Goal: Task Accomplishment & Management: Complete application form

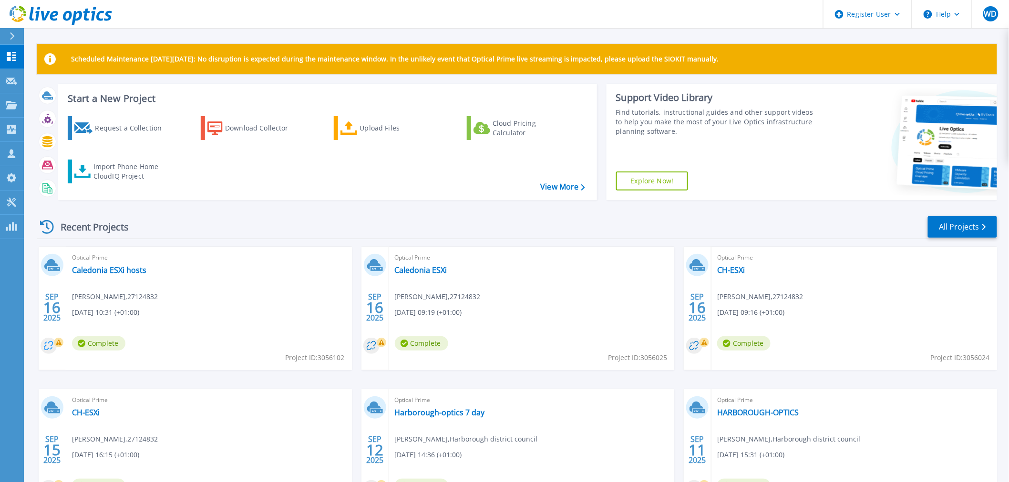
click at [53, 346] on circle at bounding box center [49, 346] width 16 height 16
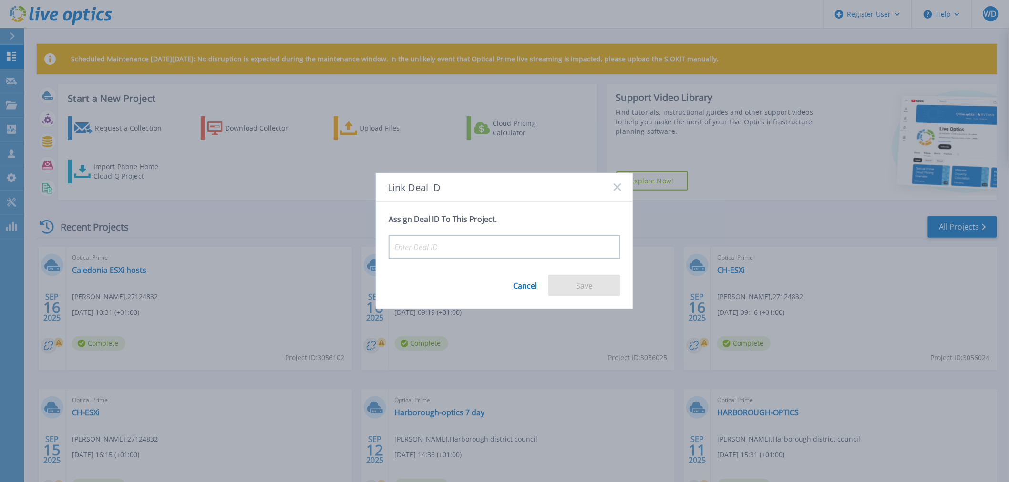
click at [617, 187] on icon at bounding box center [617, 188] width 8 height 8
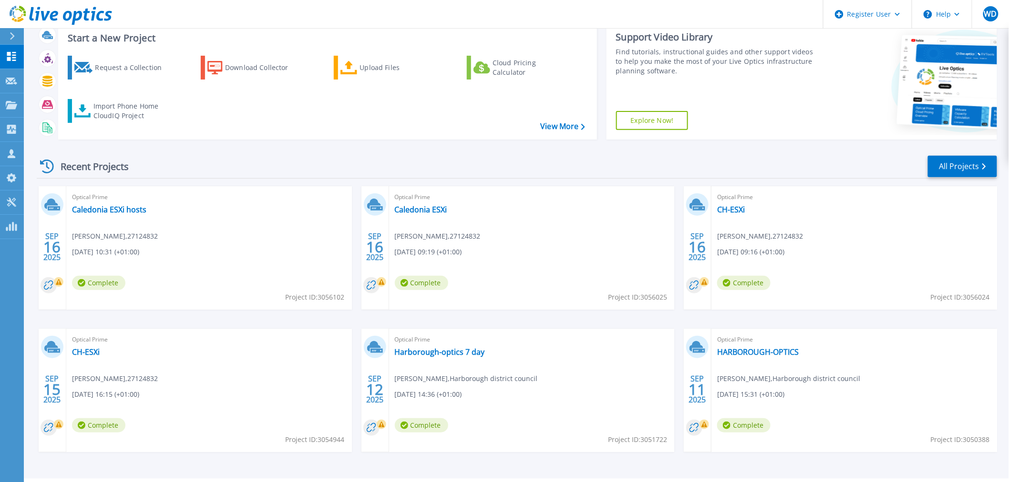
scroll to position [86, 0]
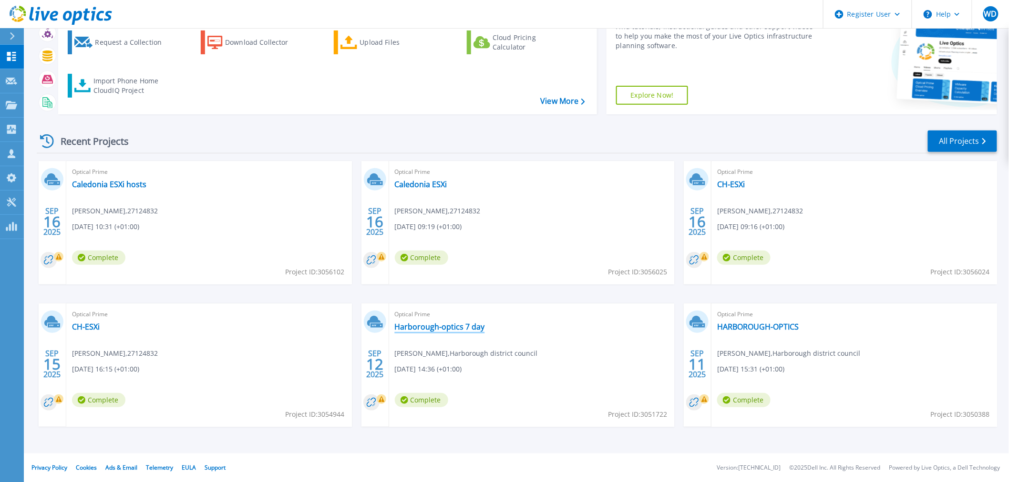
click at [445, 331] on link "Harborough-optics 7 day" at bounding box center [440, 327] width 90 height 10
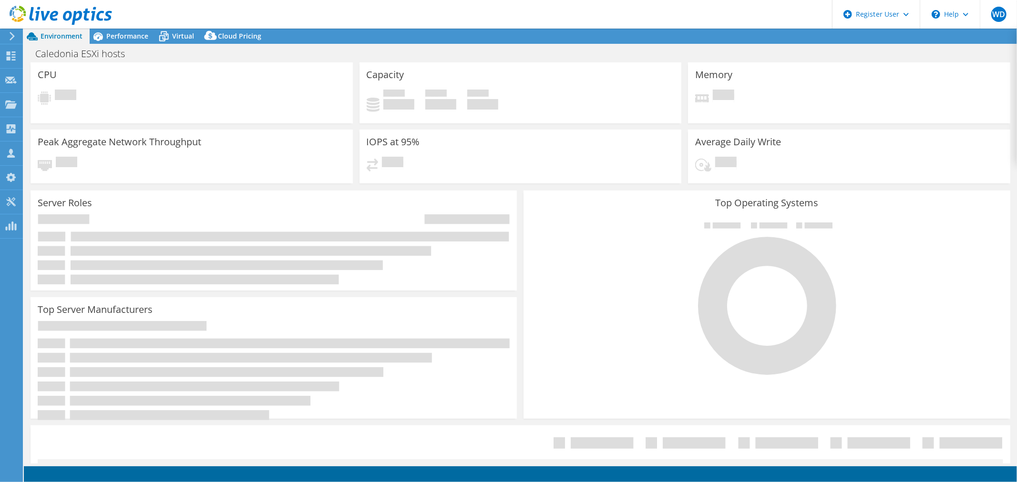
select select "USD"
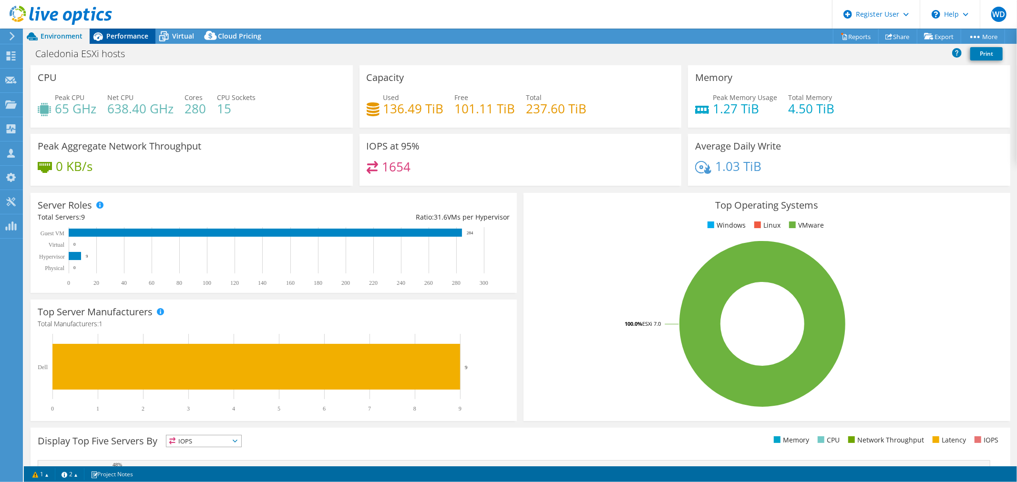
click at [105, 36] on icon at bounding box center [98, 36] width 17 height 17
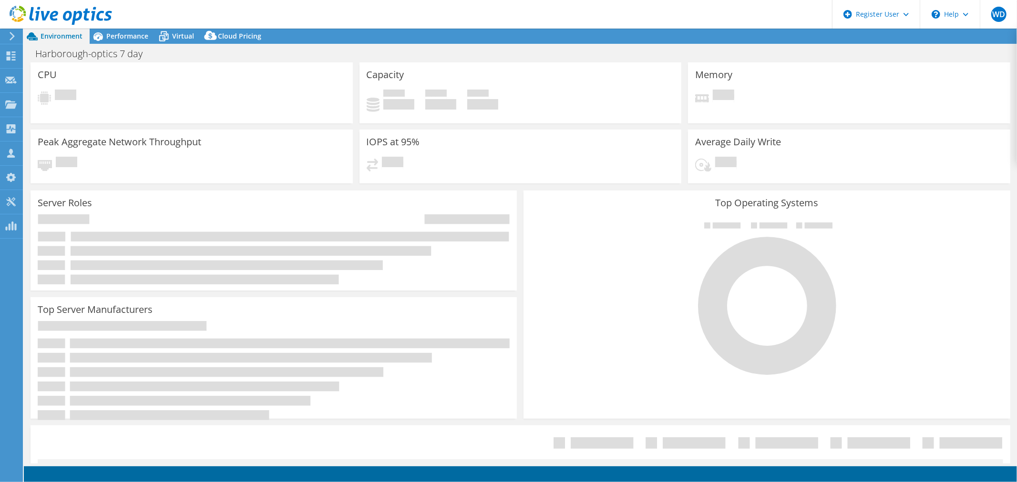
select select "USD"
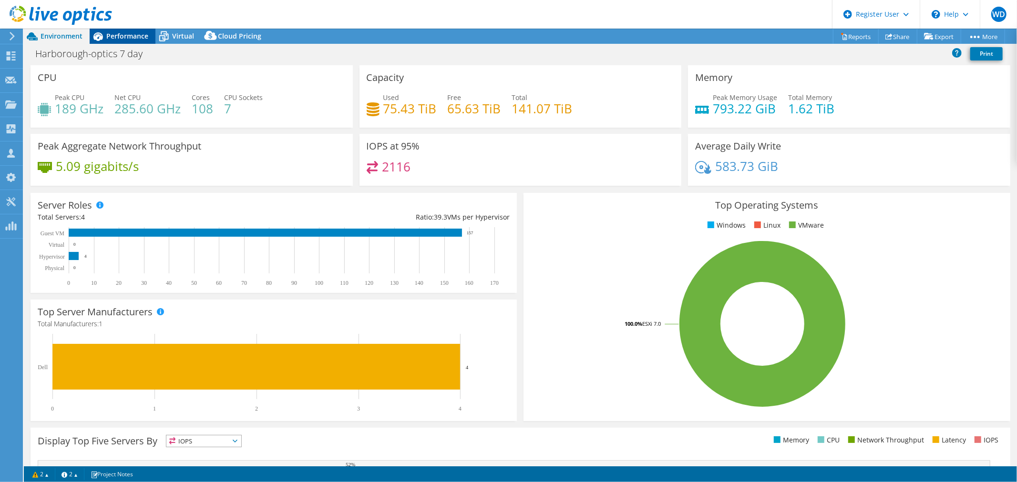
click at [134, 34] on span "Performance" at bounding box center [127, 35] width 42 height 9
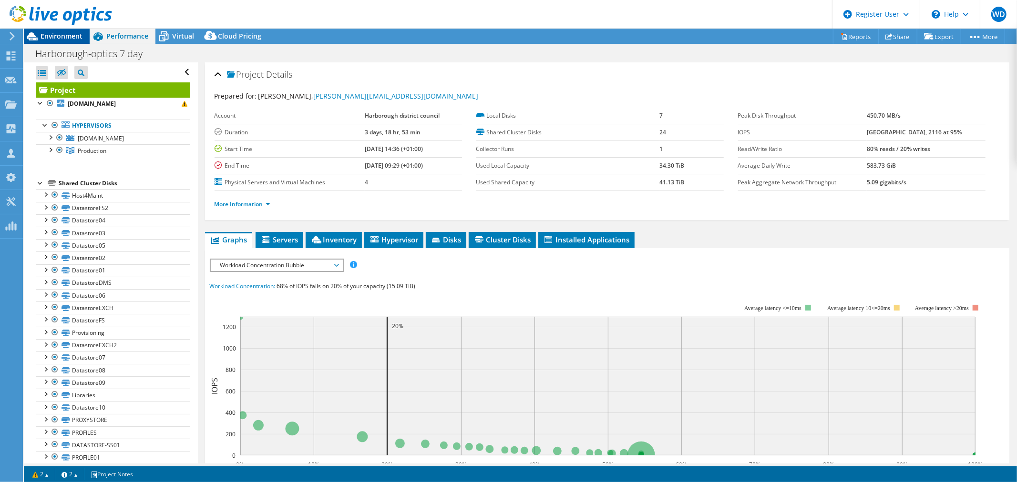
click at [70, 32] on span "Environment" at bounding box center [62, 35] width 42 height 9
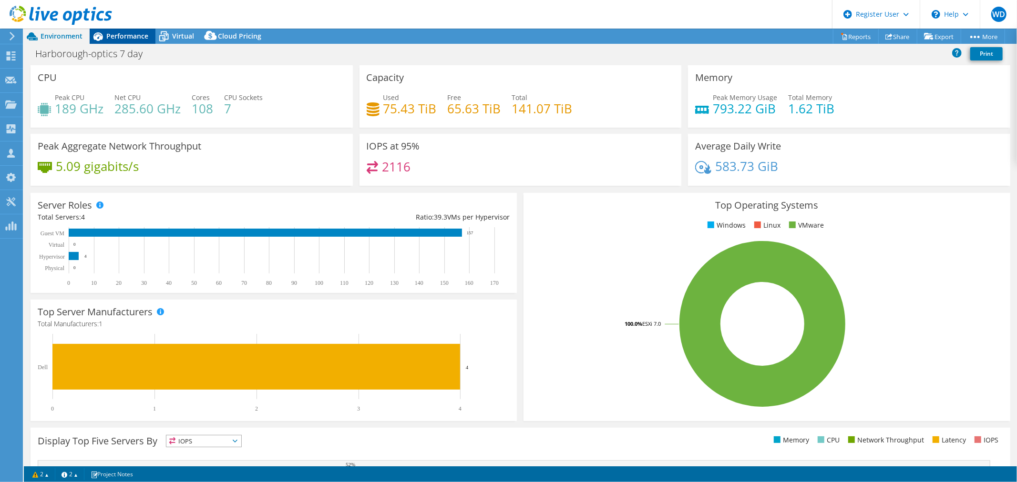
click at [126, 34] on span "Performance" at bounding box center [127, 35] width 42 height 9
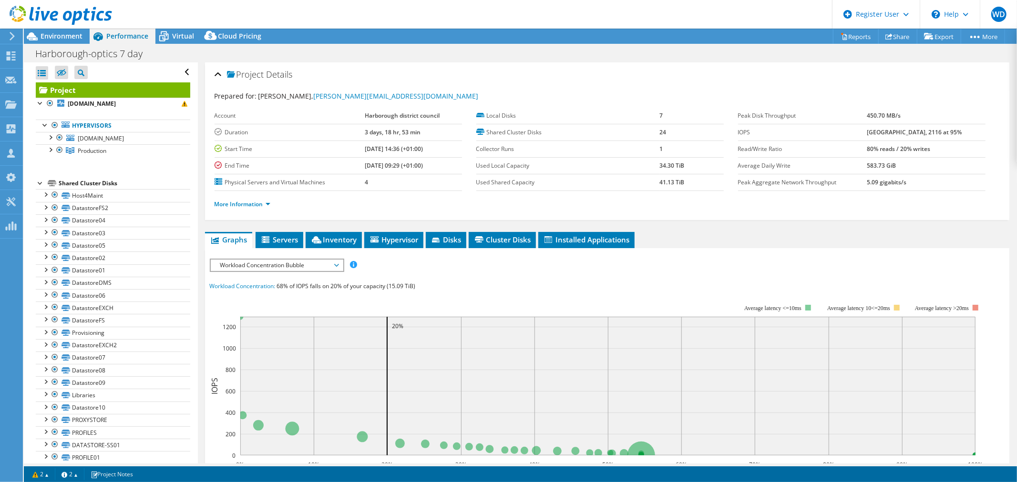
scroll to position [123, 0]
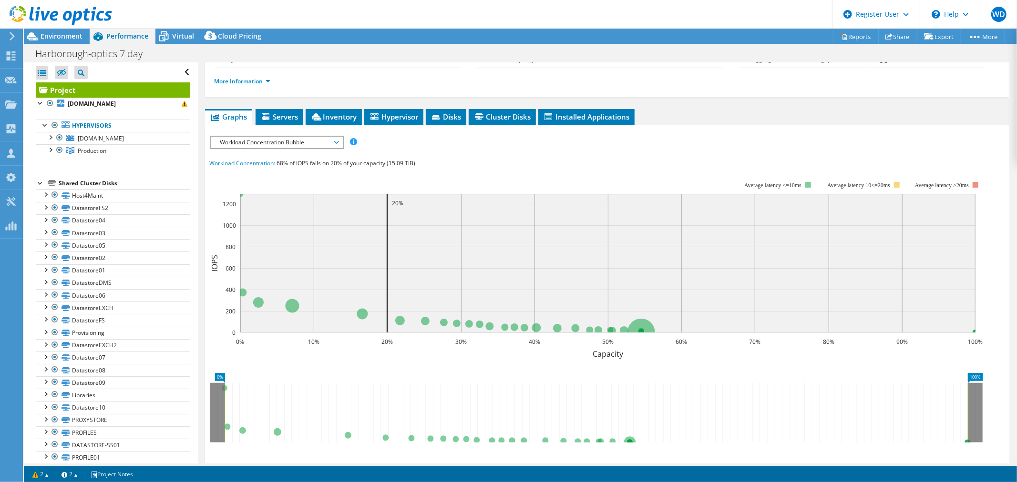
click at [307, 137] on span "Workload Concentration Bubble" at bounding box center [276, 142] width 122 height 11
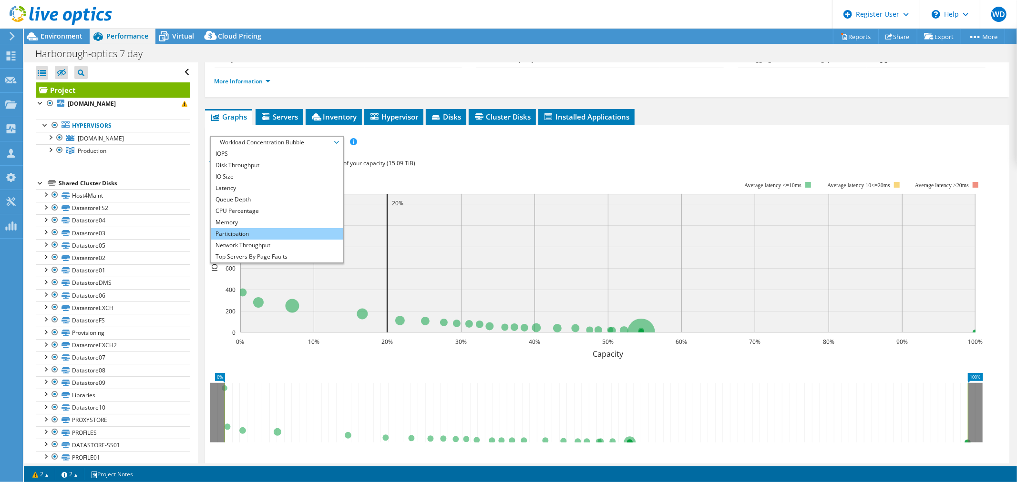
scroll to position [34, 0]
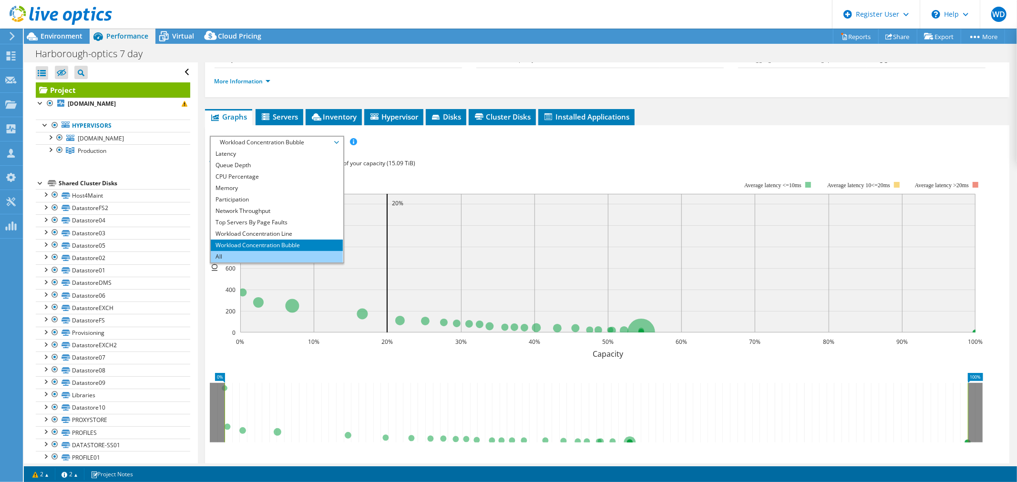
click at [283, 251] on li "All" at bounding box center [277, 256] width 132 height 11
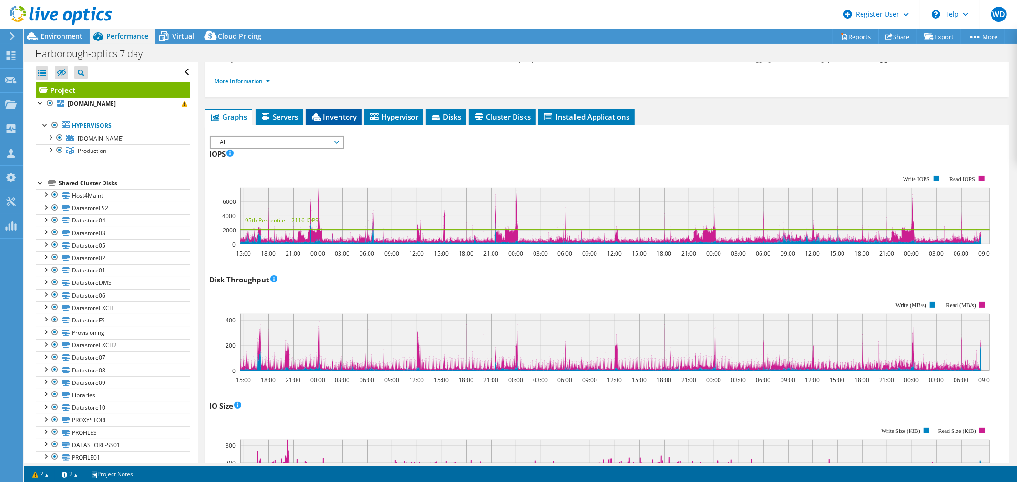
click at [340, 112] on span "Inventory" at bounding box center [333, 117] width 47 height 10
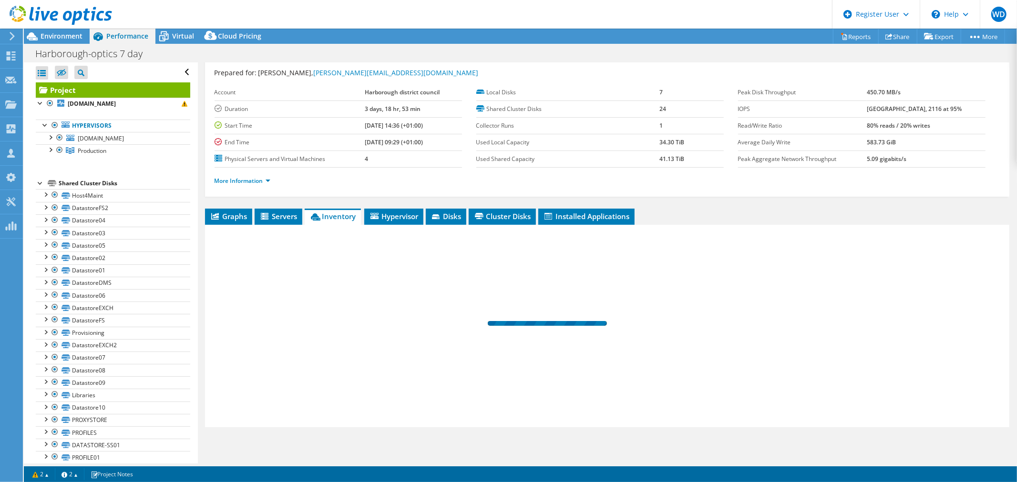
scroll to position [22, 0]
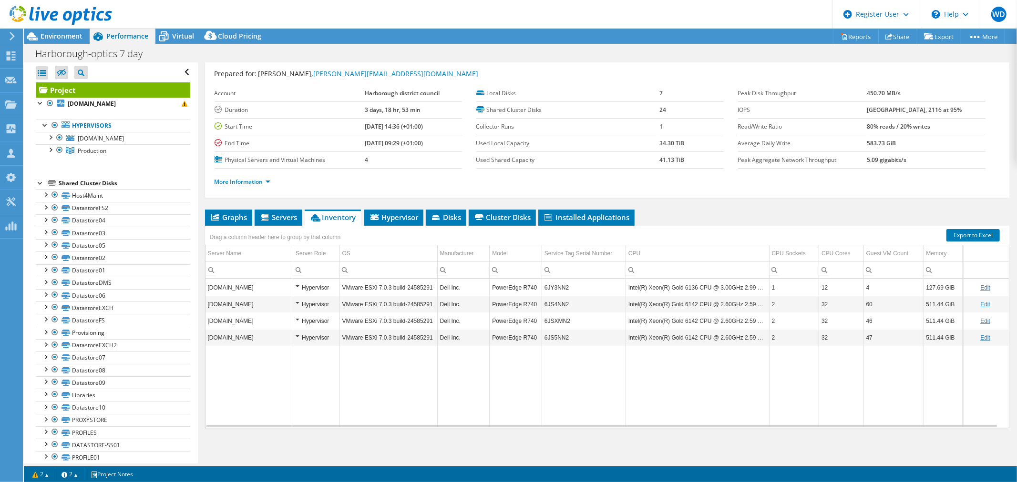
click at [294, 282] on td "Hypervisor" at bounding box center [316, 287] width 47 height 17
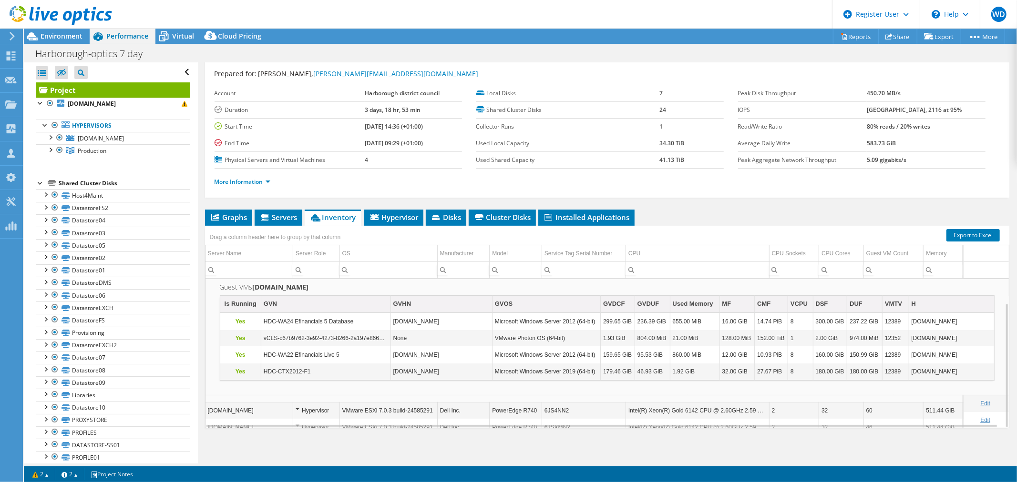
scroll to position [29, 0]
click at [716, 200] on div "Project Details Prepared for: Barry Nutt, b.nutt@harborough.gov.uk Account Harb…" at bounding box center [607, 252] width 818 height 425
click at [170, 37] on icon at bounding box center [163, 36] width 17 height 17
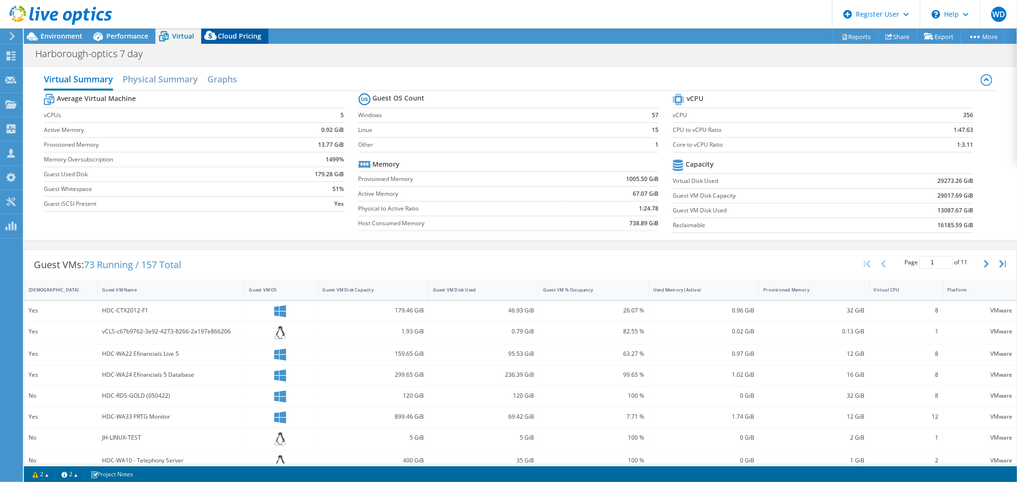
click at [252, 34] on span "Cloud Pricing" at bounding box center [239, 35] width 43 height 9
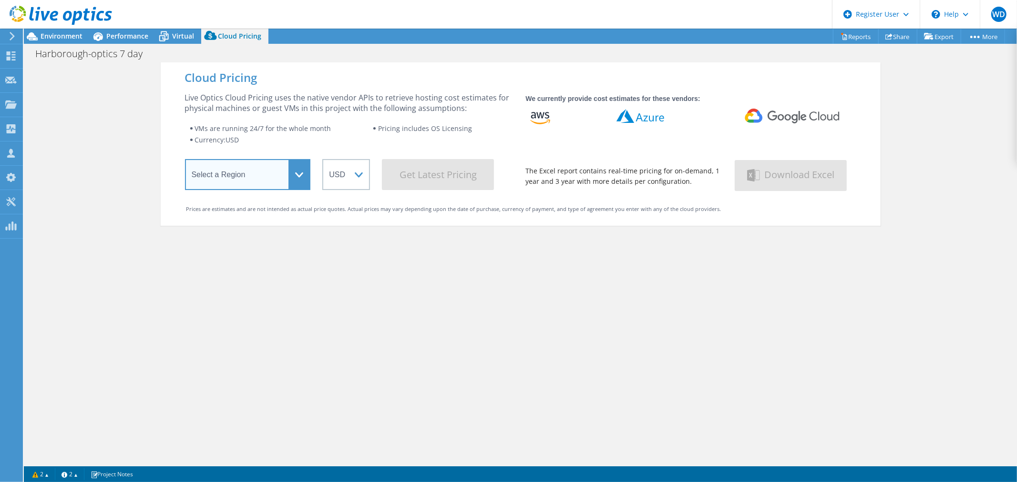
click at [277, 175] on select "Select a Region Asia Pacific (Hong Kong) Asia Pacific (Mumbai) Asia Pacific (Se…" at bounding box center [248, 174] width 126 height 31
select select "EULondon"
click at [185, 161] on select "Select a Region Asia Pacific (Hong Kong) Asia Pacific (Mumbai) Asia Pacific (Se…" at bounding box center [248, 174] width 126 height 31
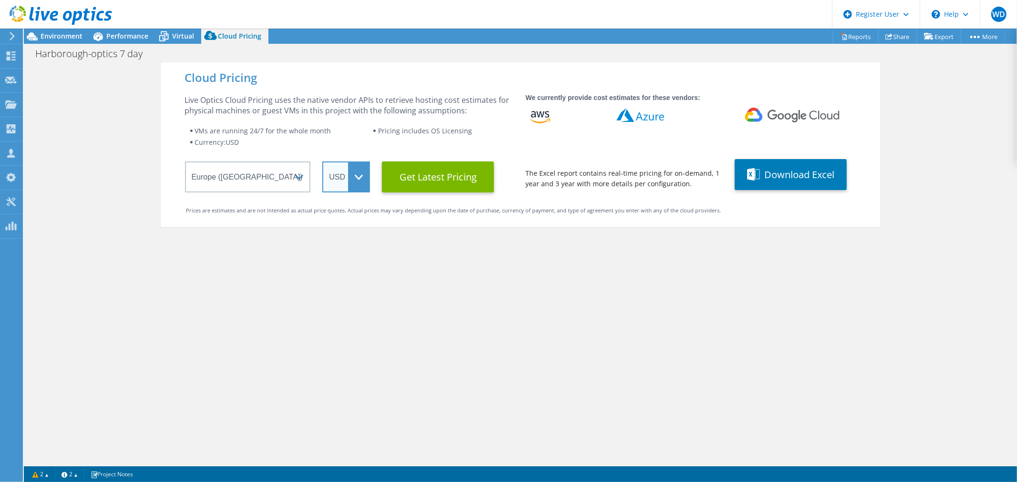
click at [353, 179] on select "ARS AUD BRL CAD CHF CLP CNY DKK EUR GBP HKD HUF INR JPY MXN MYR NOK NZD PEN SEK…" at bounding box center [346, 177] width 48 height 31
click at [322, 162] on select "ARS AUD BRL CAD CHF CLP CNY DKK EUR GBP HKD HUF INR JPY MXN MYR NOK NZD PEN SEK…" at bounding box center [346, 177] width 48 height 31
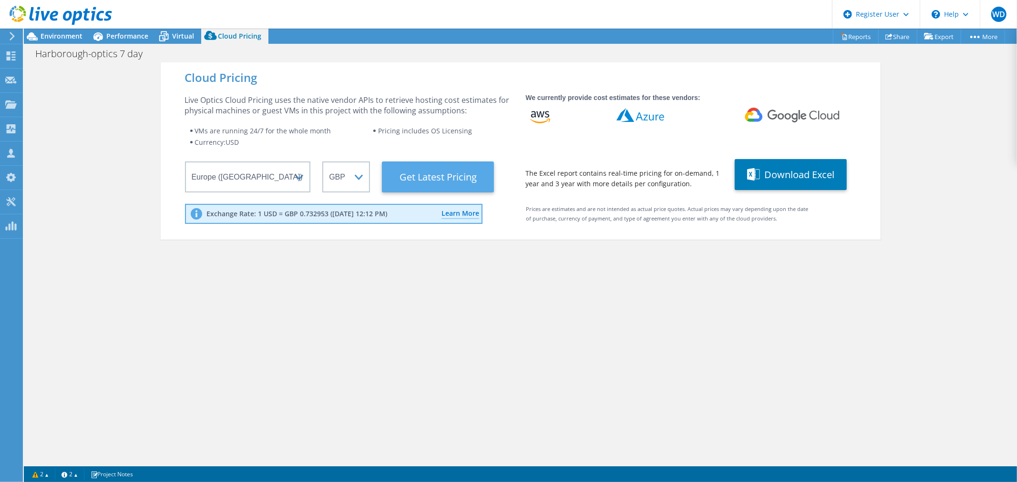
click at [441, 173] on Latest "Get Latest Pricing" at bounding box center [438, 177] width 112 height 31
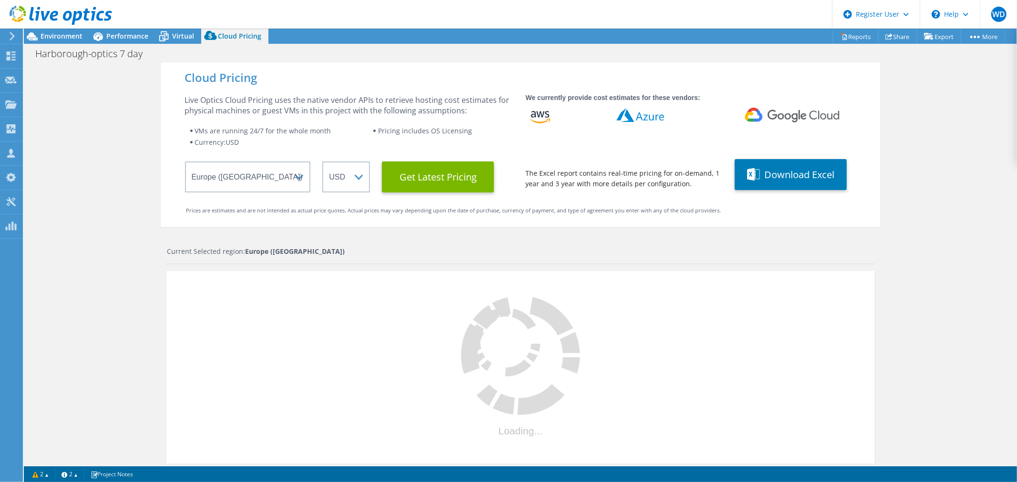
select select "GBP"
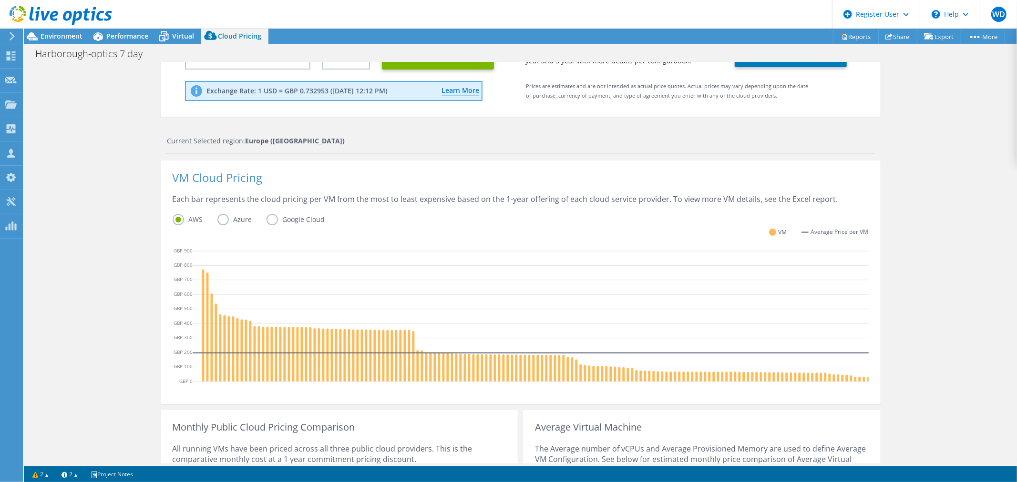
scroll to position [247, 0]
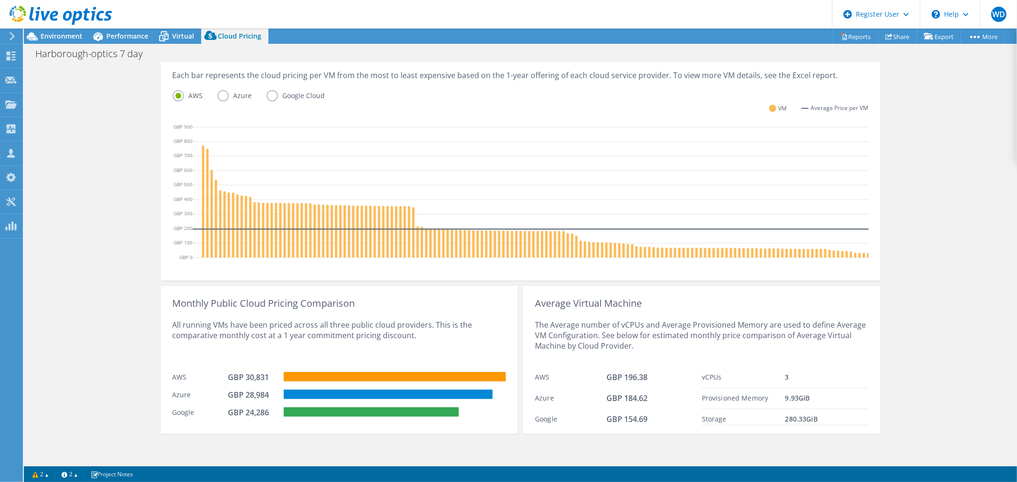
click at [217, 92] on label "Azure" at bounding box center [241, 95] width 49 height 11
click at [0, 0] on input "Azure" at bounding box center [0, 0] width 0 height 0
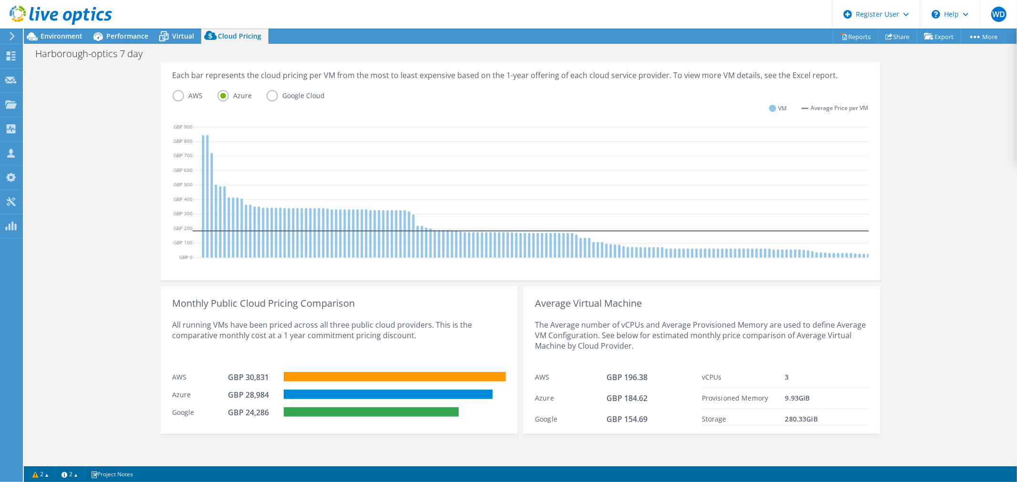
click at [270, 91] on label "Google Cloud" at bounding box center [302, 95] width 73 height 11
click at [0, 0] on input "Google Cloud" at bounding box center [0, 0] width 0 height 0
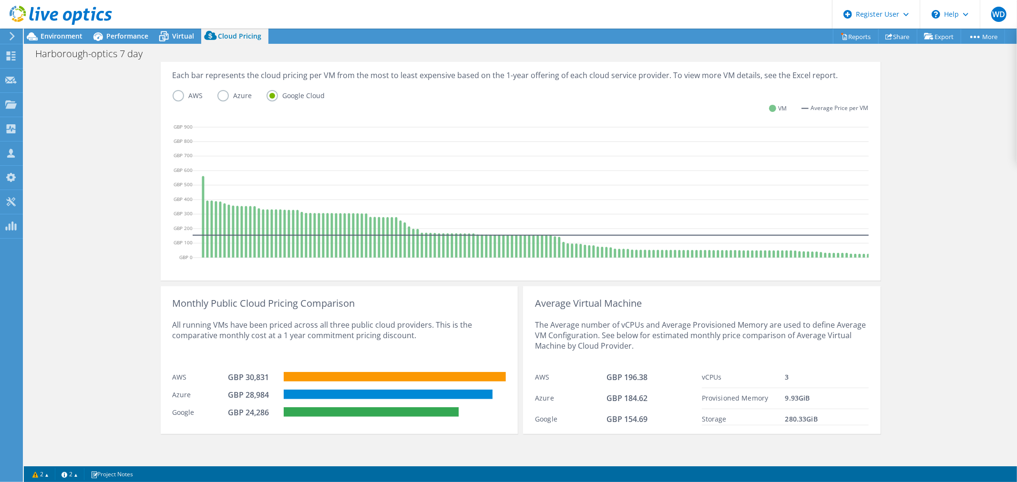
click at [217, 95] on label "Azure" at bounding box center [241, 95] width 49 height 11
click at [0, 0] on input "Azure" at bounding box center [0, 0] width 0 height 0
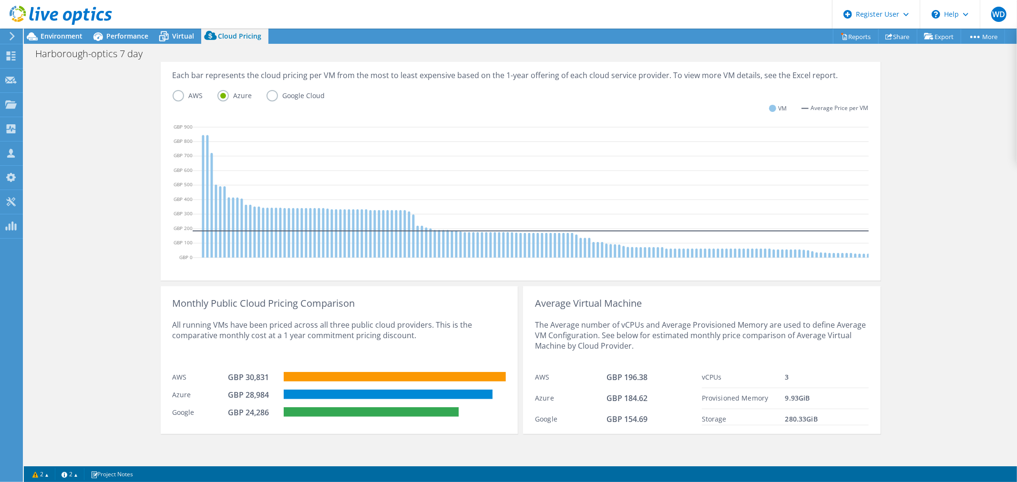
click at [173, 94] on label "AWS" at bounding box center [195, 95] width 45 height 11
click at [0, 0] on input "AWS" at bounding box center [0, 0] width 0 height 0
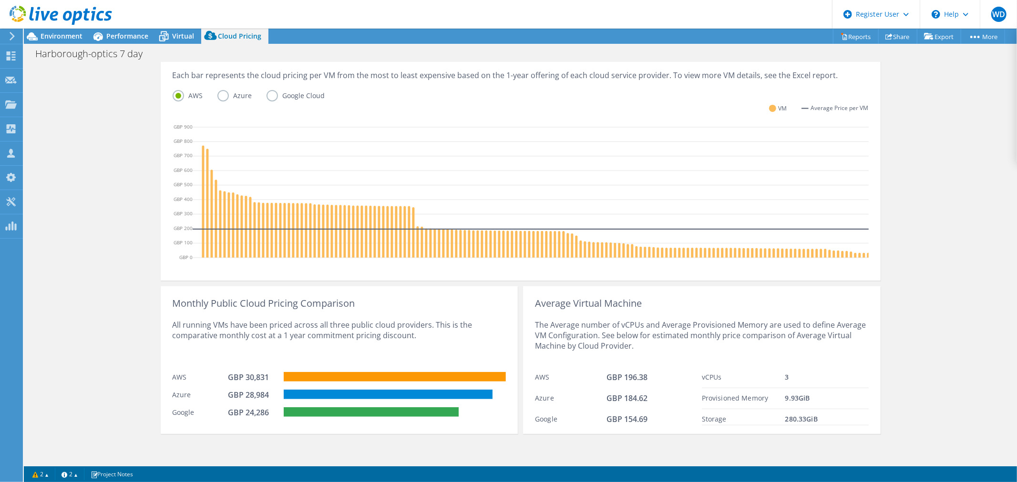
click at [268, 94] on label "Google Cloud" at bounding box center [302, 95] width 73 height 11
click at [0, 0] on input "Google Cloud" at bounding box center [0, 0] width 0 height 0
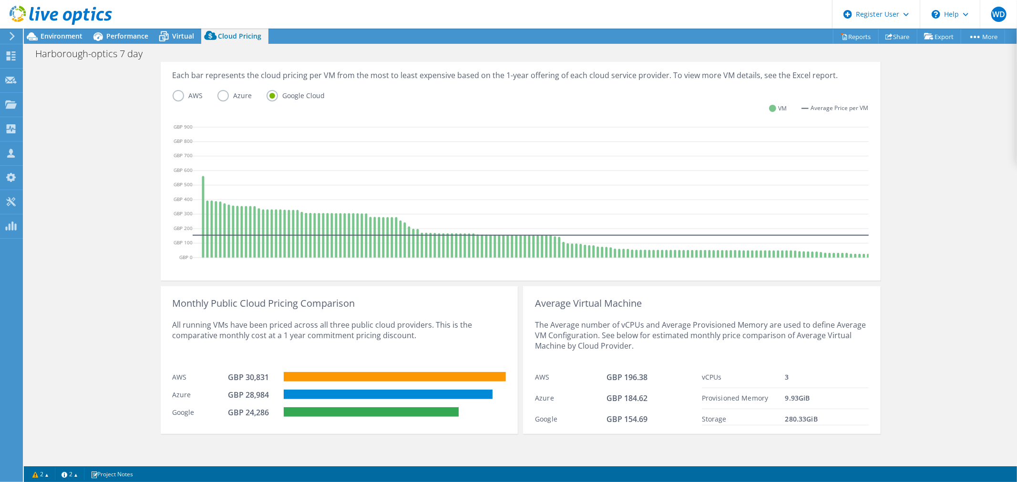
click at [223, 92] on label "Azure" at bounding box center [241, 95] width 49 height 11
click at [0, 0] on input "Azure" at bounding box center [0, 0] width 0 height 0
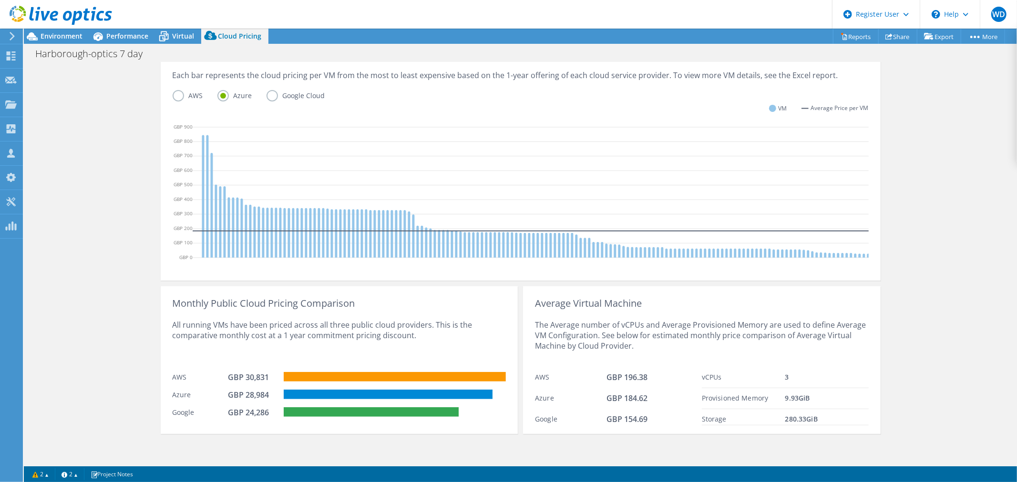
click at [266, 92] on label "Google Cloud" at bounding box center [302, 95] width 73 height 11
click at [0, 0] on input "Google Cloud" at bounding box center [0, 0] width 0 height 0
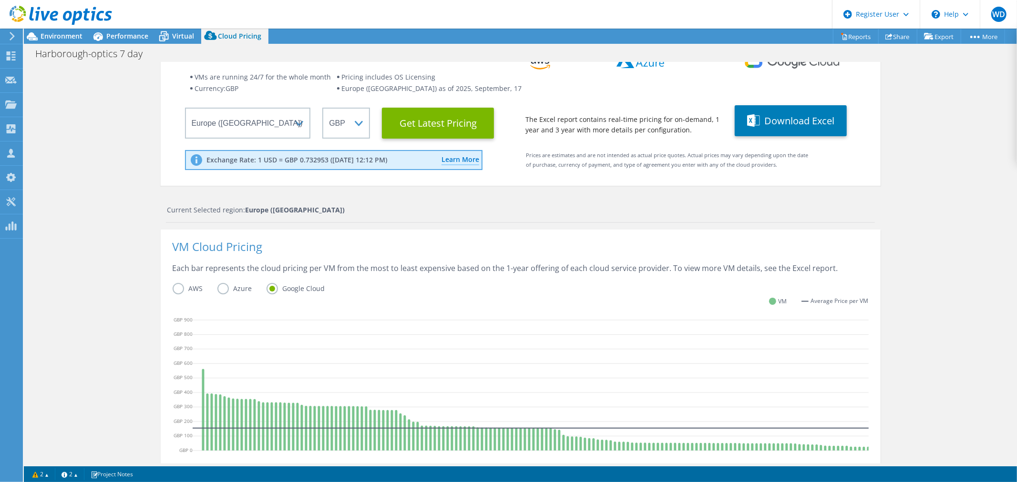
scroll to position [0, 0]
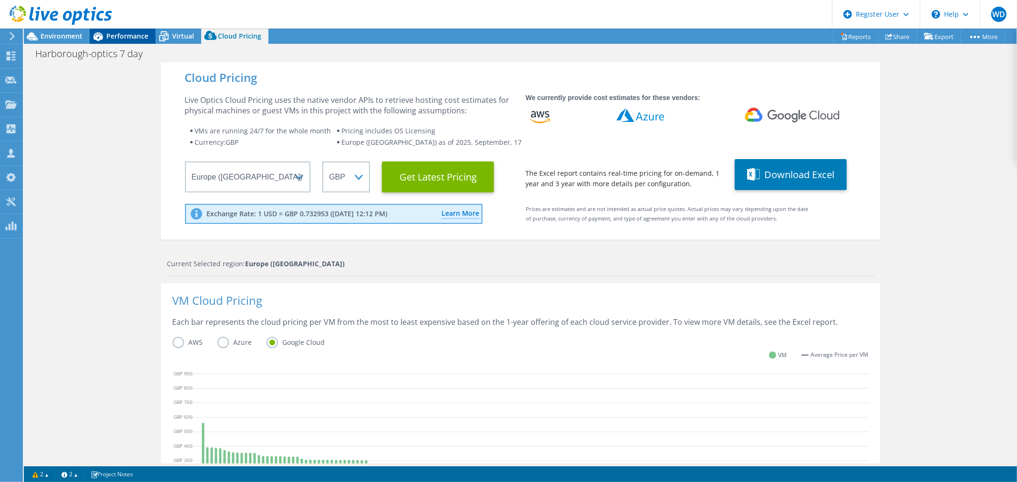
click at [137, 41] on div "Performance" at bounding box center [123, 36] width 66 height 15
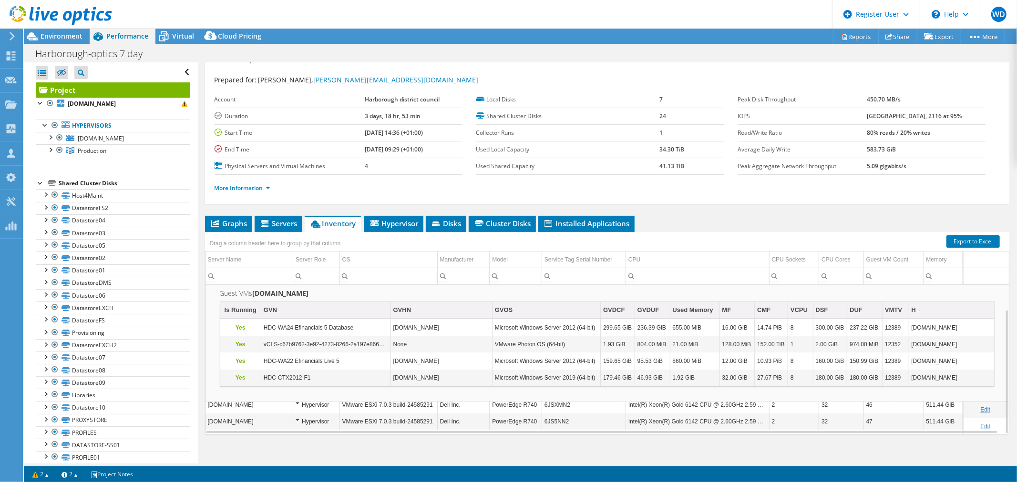
scroll to position [22, 0]
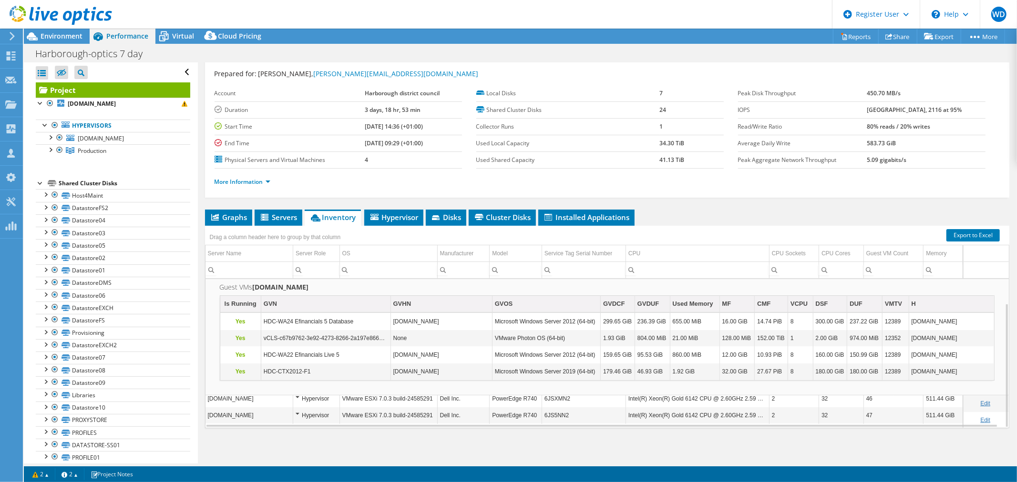
click at [748, 208] on div "Project Details Prepared for: Barry Nutt, b.nutt@harborough.gov.uk Account Harb…" at bounding box center [607, 252] width 818 height 425
click at [89, 8] on icon at bounding box center [61, 16] width 102 height 20
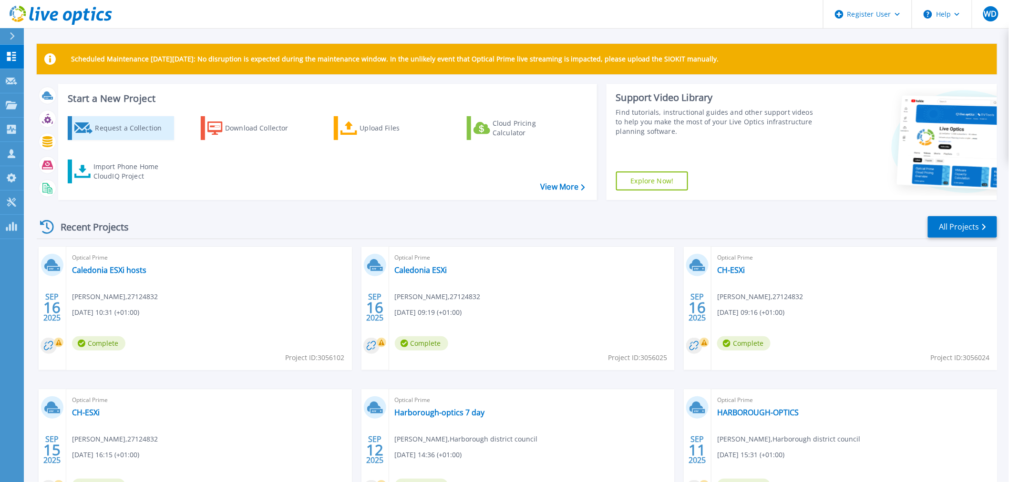
click at [110, 123] on div "Request a Collection" at bounding box center [133, 128] width 76 height 19
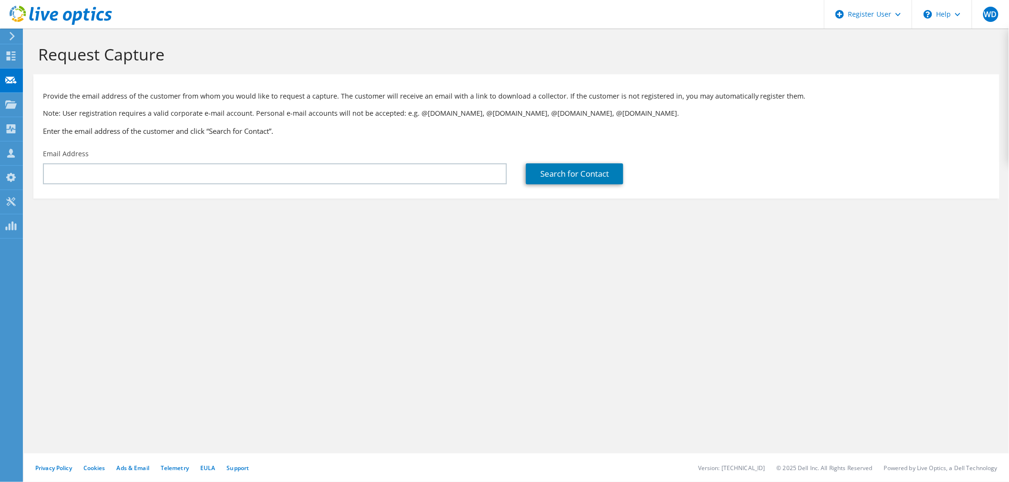
click at [642, 279] on div "Request Capture Provide the email address of the customer from whom you would l…" at bounding box center [516, 256] width 985 height 454
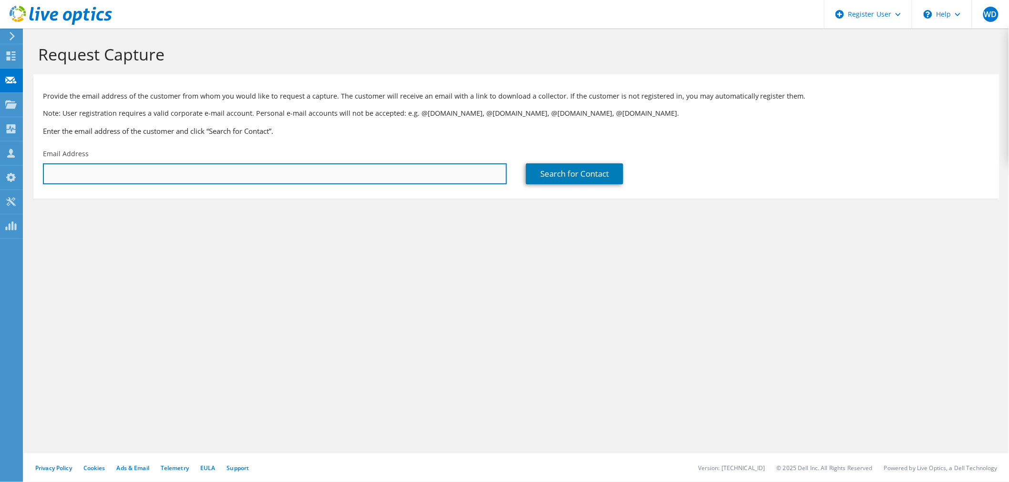
drag, startPoint x: 288, startPoint y: 169, endPoint x: 411, endPoint y: 170, distance: 123.5
click at [288, 169] on input "text" at bounding box center [275, 173] width 464 height 21
paste input "tyrone.osborne@ifacility.co.uk"
type input "tyrone.osborne@ifacility.co.uk"
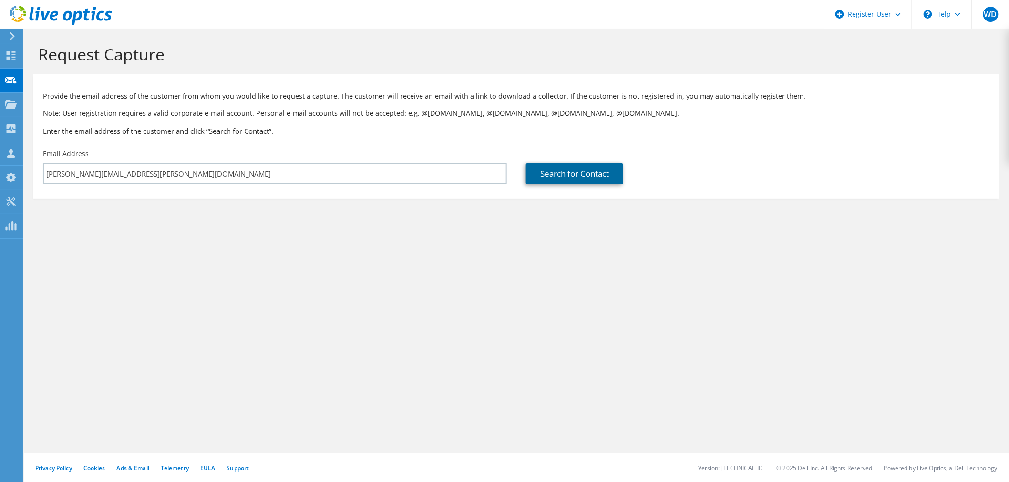
click at [619, 169] on link "Search for Contact" at bounding box center [574, 173] width 97 height 21
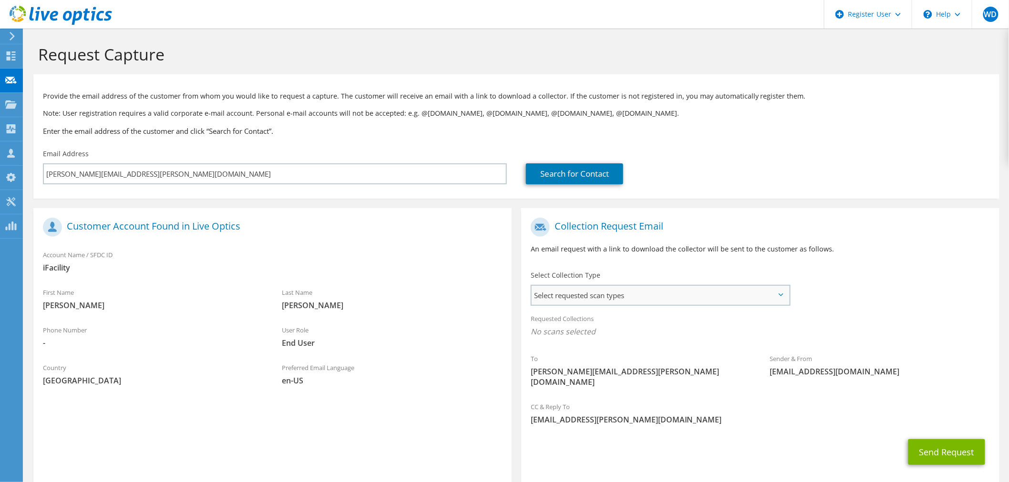
click at [698, 296] on span "Select requested scan types" at bounding box center [659, 295] width 257 height 19
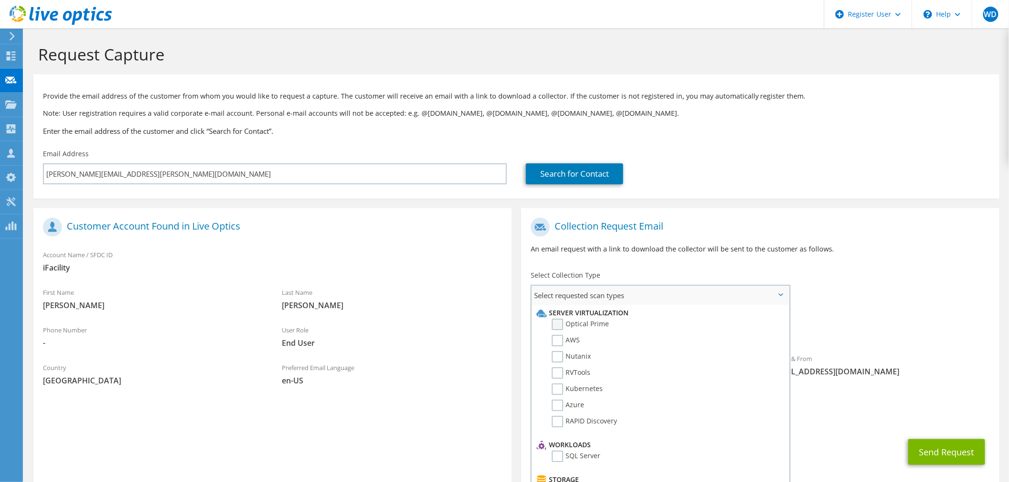
click at [573, 323] on label "Optical Prime" at bounding box center [579, 324] width 57 height 11
click at [0, 0] on input "Optical Prime" at bounding box center [0, 0] width 0 height 0
click at [907, 328] on span "Optical Prime" at bounding box center [759, 334] width 459 height 16
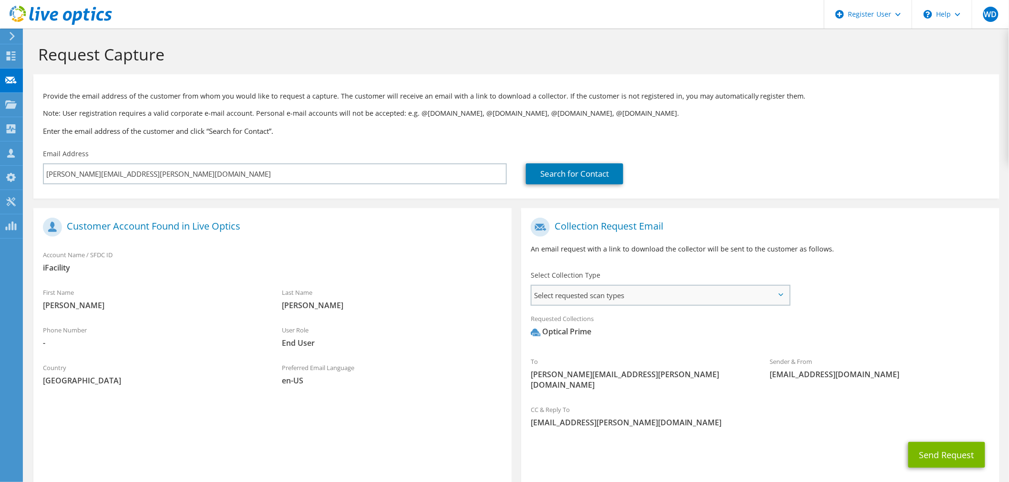
click at [741, 300] on span "Select requested scan types" at bounding box center [659, 295] width 257 height 19
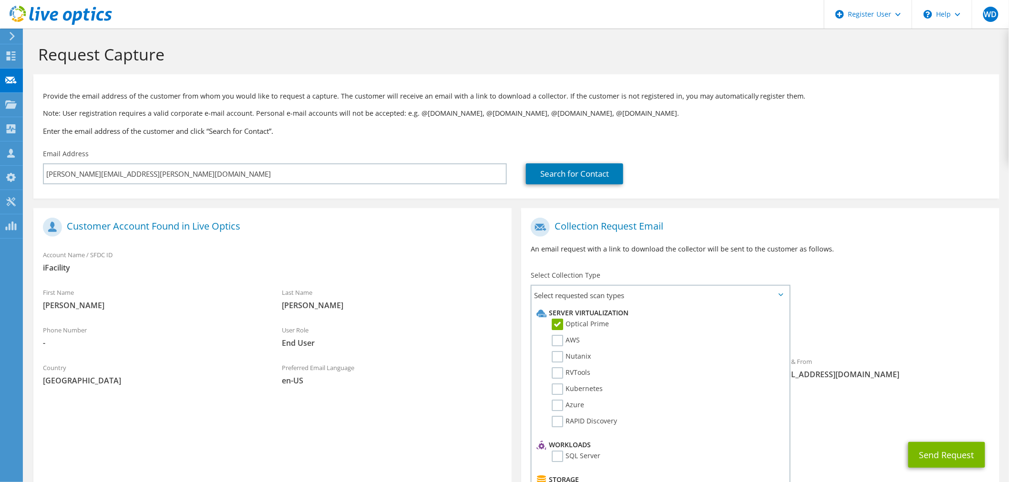
click at [912, 291] on div "To tyrone.osborne@ifacility.co.uk Sender & From liveoptics@liveoptics.com" at bounding box center [760, 306] width 478 height 187
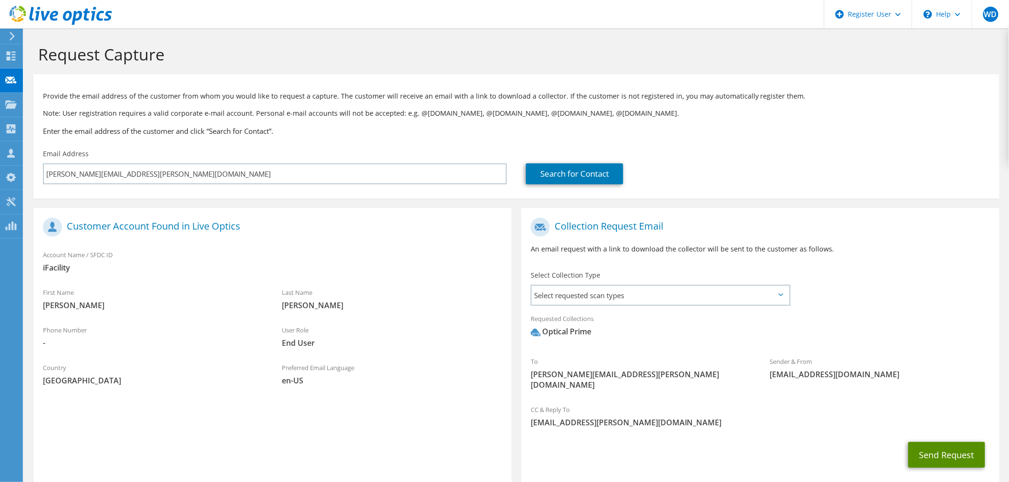
click at [940, 455] on button "Send Request" at bounding box center [946, 455] width 77 height 26
